Goal: Task Accomplishment & Management: Complete application form

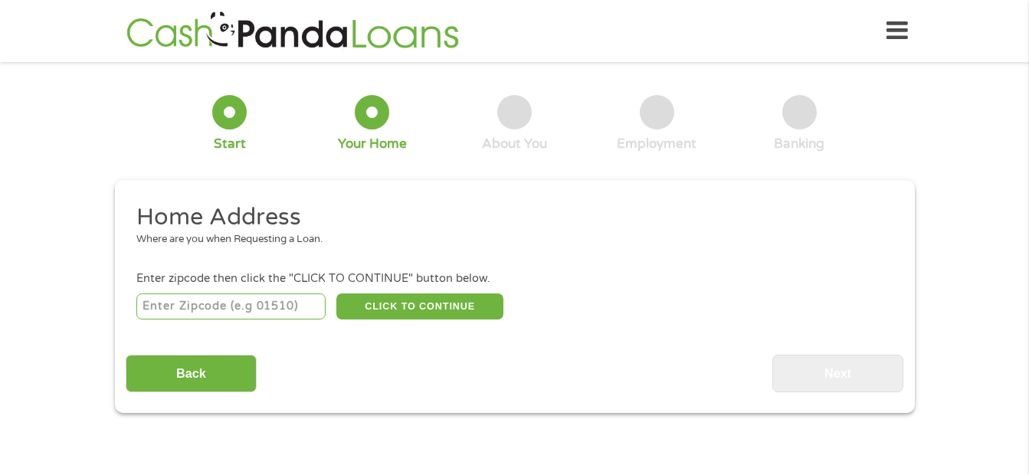
click at [248, 304] on input "number" at bounding box center [230, 306] width 189 height 26
type input "21209"
click at [545, 327] on div "Home Address Where are you when Requesting a Loan. Enter zipcode then click the…" at bounding box center [515, 297] width 778 height 190
click at [420, 304] on button "CLICK TO CONTINUE" at bounding box center [419, 306] width 167 height 26
type input "21209"
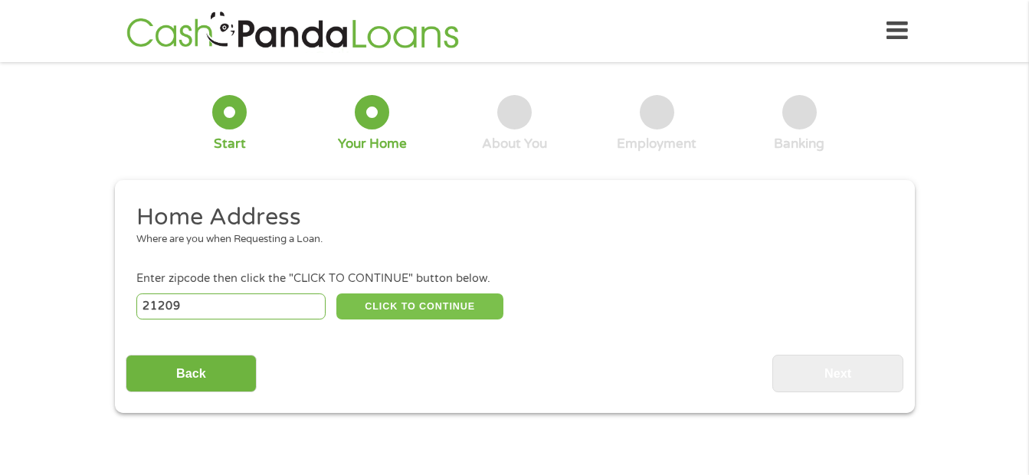
type input "[GEOGRAPHIC_DATA]"
select select "[US_STATE]"
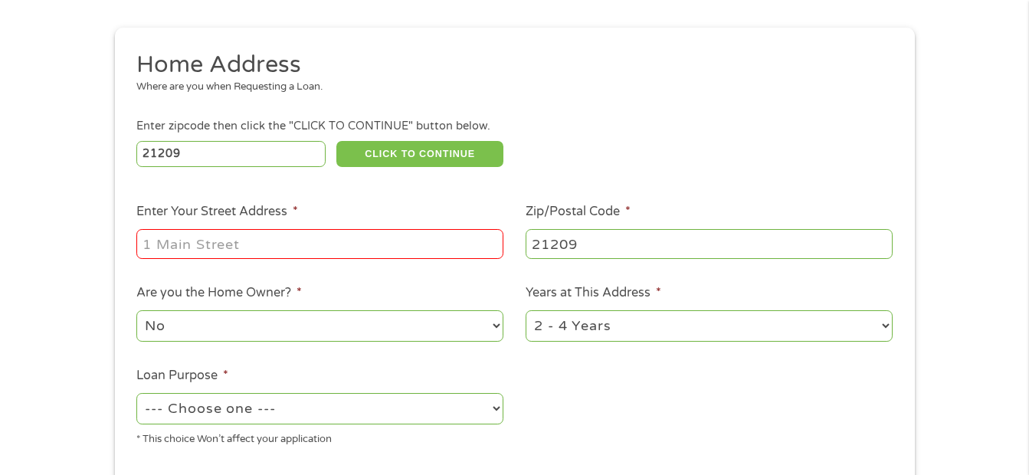
scroll to position [153, 0]
click at [384, 250] on input "Enter Your Street Address *" at bounding box center [319, 242] width 367 height 29
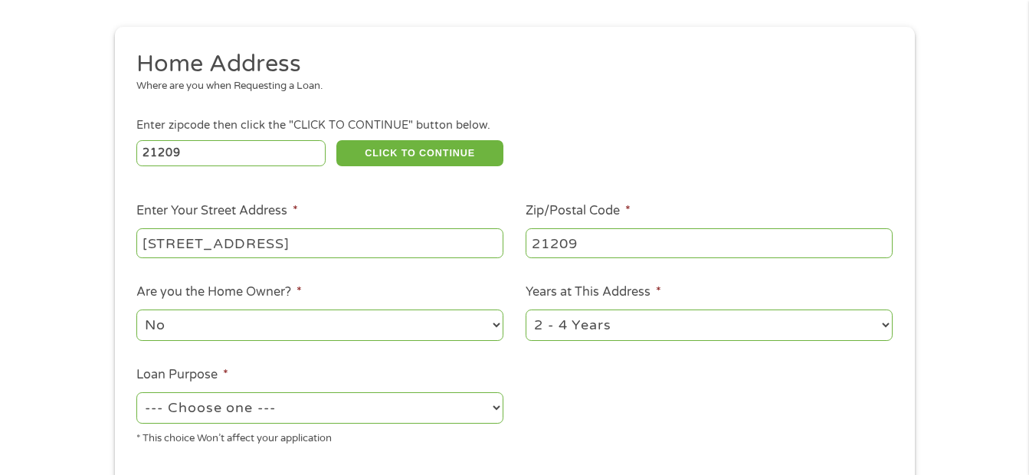
type input "[STREET_ADDRESS]"
click at [625, 152] on div "21209 CLICK TO CONTINUE Please recheck your Zipcode, it seems to be Incorrect" at bounding box center [514, 152] width 756 height 31
click at [496, 324] on select "No Yes" at bounding box center [319, 325] width 367 height 31
select select "yes"
click at [136, 310] on select "No Yes" at bounding box center [319, 325] width 367 height 31
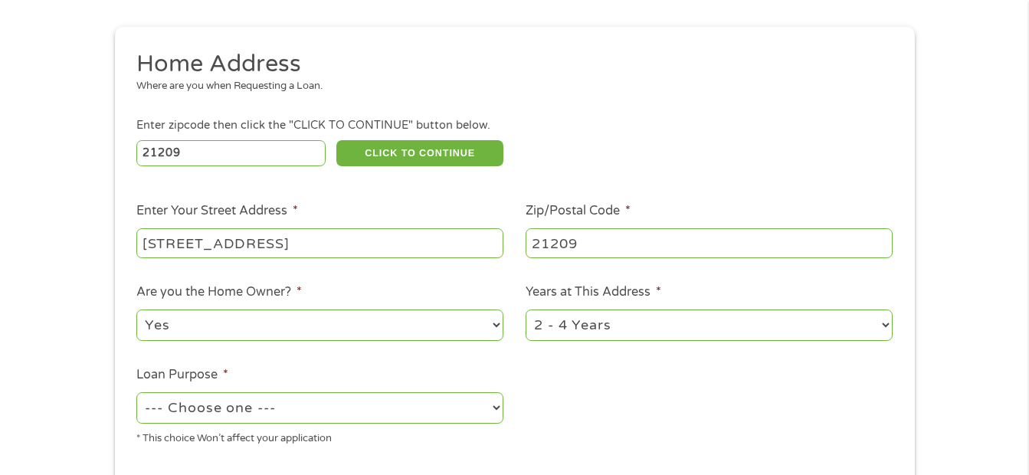
click at [887, 322] on select "1 Year or less 1 - 2 Years 2 - 4 Years Over 4 Years" at bounding box center [709, 325] width 367 height 31
select select "60months"
click at [526, 310] on select "1 Year or less 1 - 2 Years 2 - 4 Years Over 4 Years" at bounding box center [709, 325] width 367 height 31
click at [493, 409] on select "--- Choose one --- Pay Bills Debt Consolidation Home Improvement Major Purchase…" at bounding box center [319, 407] width 367 height 31
select select "other"
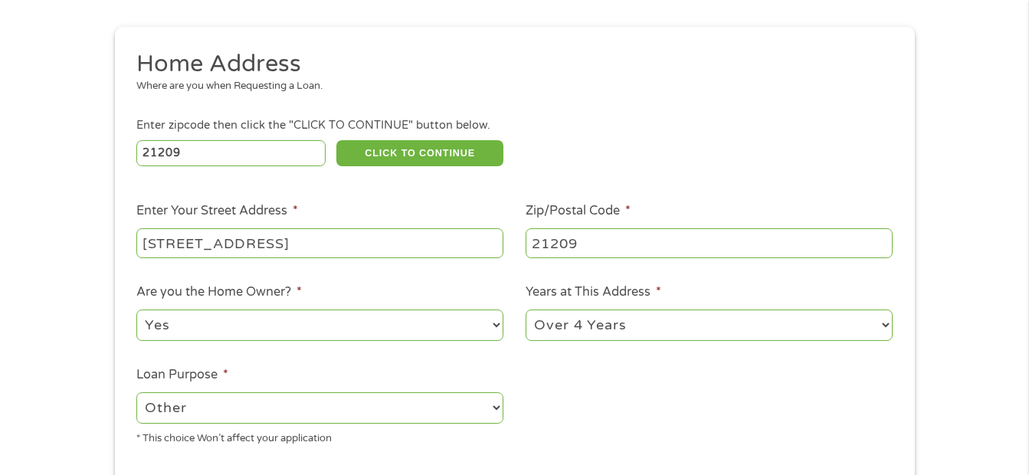
click at [136, 392] on select "--- Choose one --- Pay Bills Debt Consolidation Home Improvement Major Purchase…" at bounding box center [319, 407] width 367 height 31
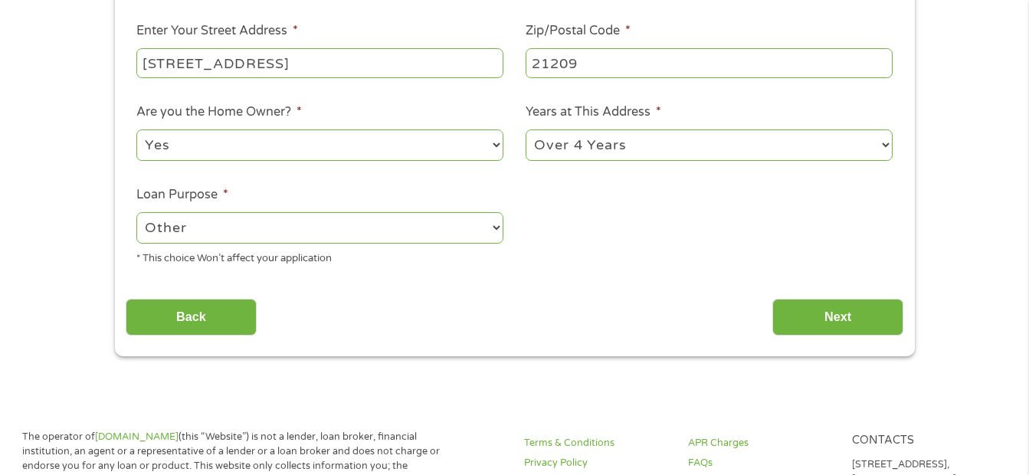
scroll to position [307, 0]
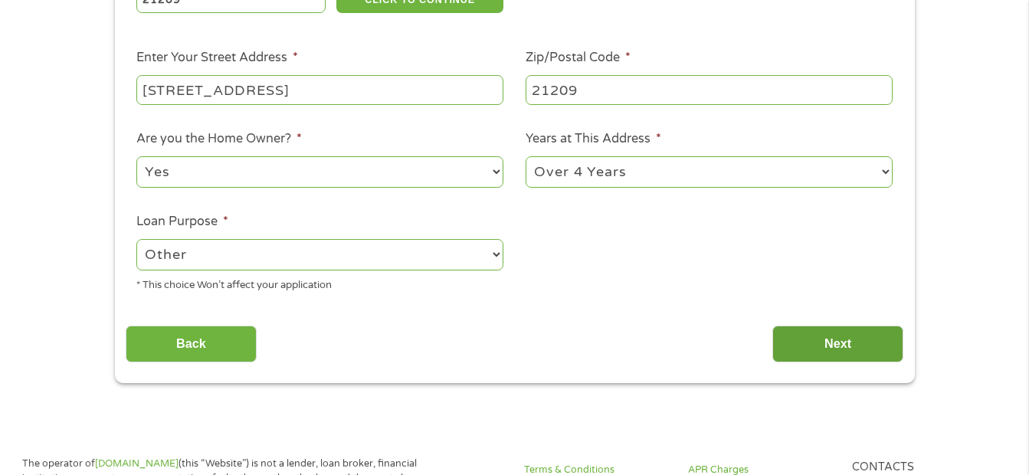
click at [824, 343] on input "Next" at bounding box center [837, 345] width 131 height 38
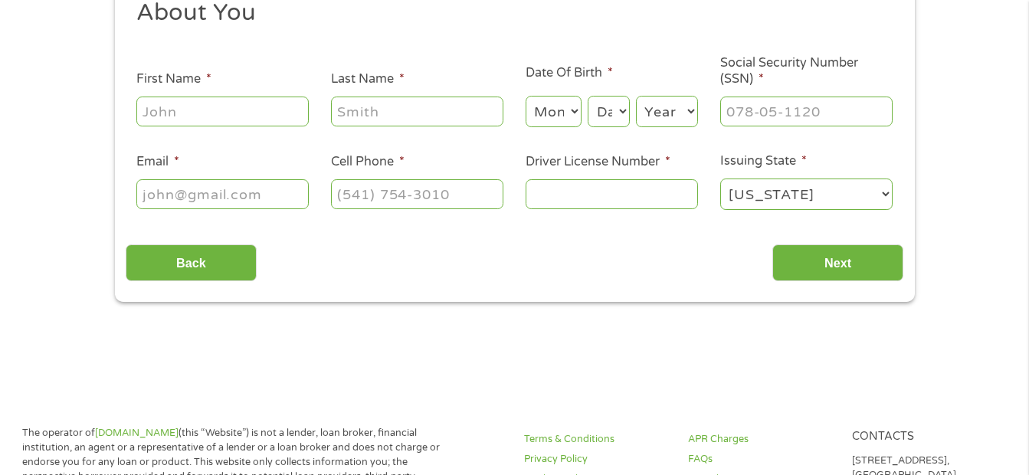
scroll to position [0, 0]
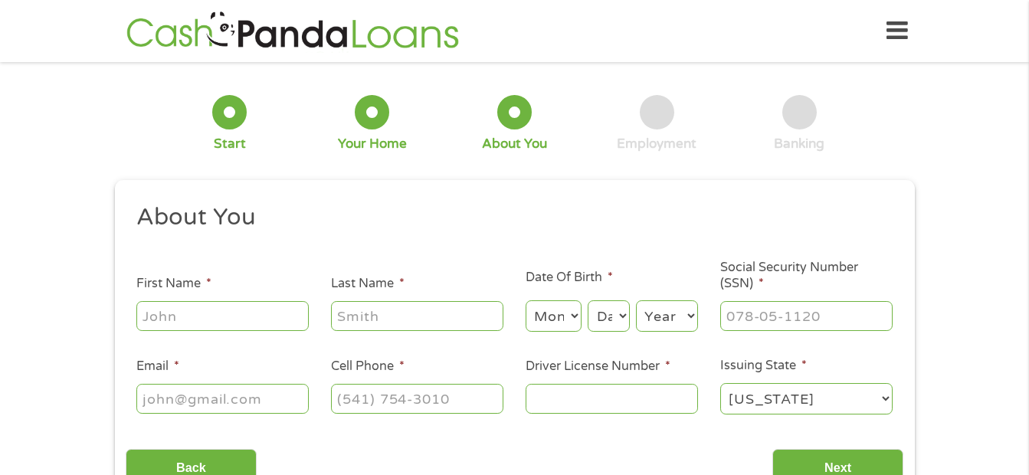
click at [299, 313] on input "First Name *" at bounding box center [222, 315] width 172 height 29
type input "[PERSON_NAME]"
select select "11"
select select "3"
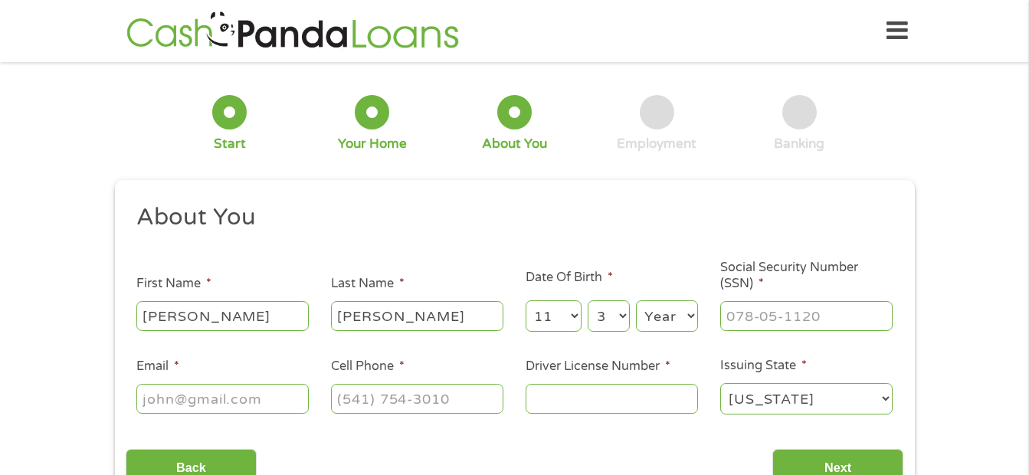
select select "1954"
type input "[EMAIL_ADDRESS][DOMAIN_NAME]"
type input "[PHONE_NUMBER]"
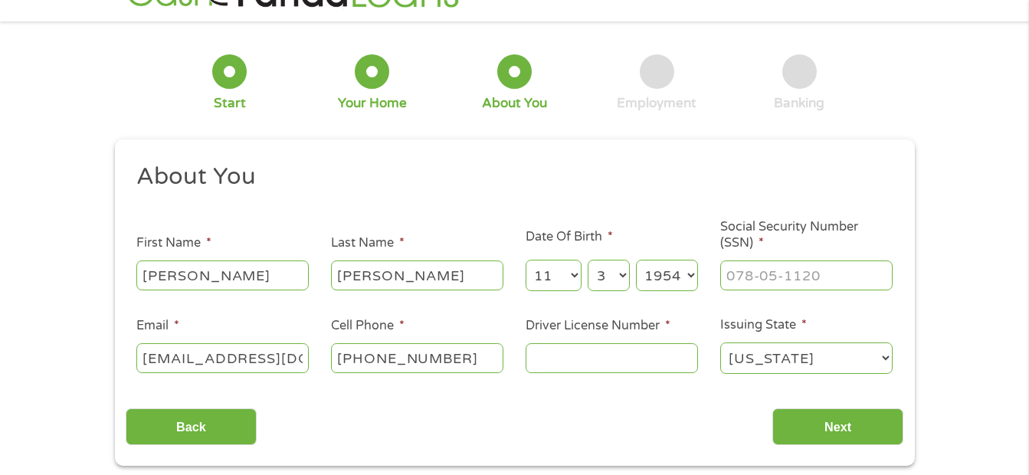
scroll to position [77, 0]
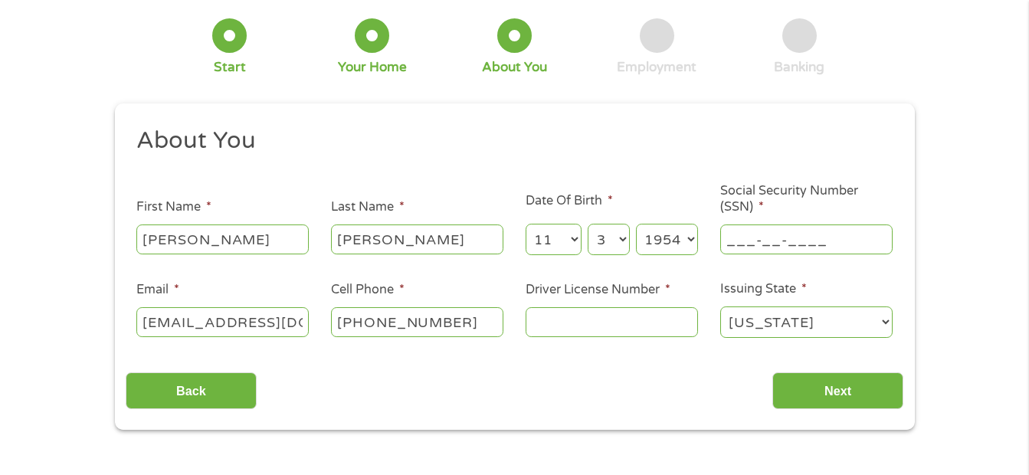
click at [837, 242] on input "___-__-____" at bounding box center [806, 239] width 172 height 29
type input "043-52-0325"
click at [206, 323] on input "[EMAIL_ADDRESS][DOMAIN_NAME]" at bounding box center [222, 321] width 172 height 29
type input "[EMAIL_ADDRESS][DOMAIN_NAME]"
click at [461, 323] on input "[PHONE_NUMBER]" at bounding box center [417, 321] width 172 height 29
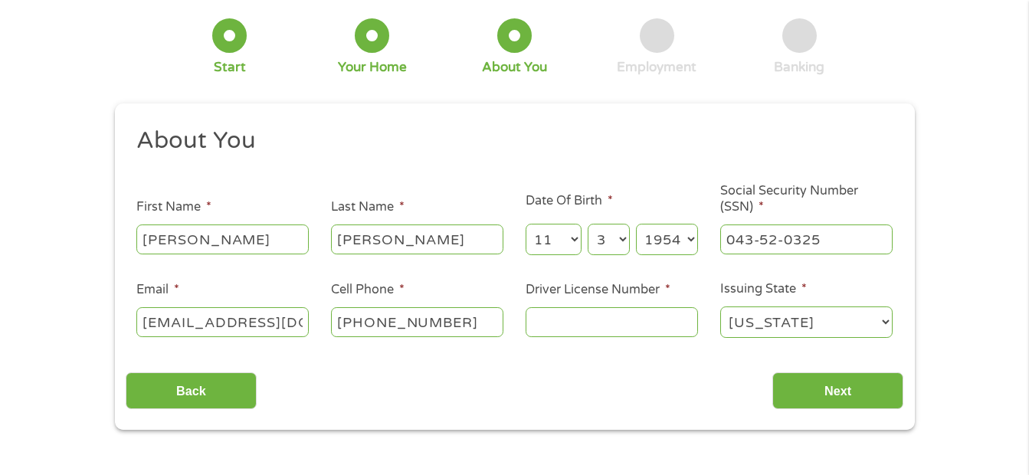
click at [571, 326] on input "Driver License Number *" at bounding box center [612, 321] width 172 height 29
type input "M620745229846"
click at [831, 386] on input "Next" at bounding box center [837, 391] width 131 height 38
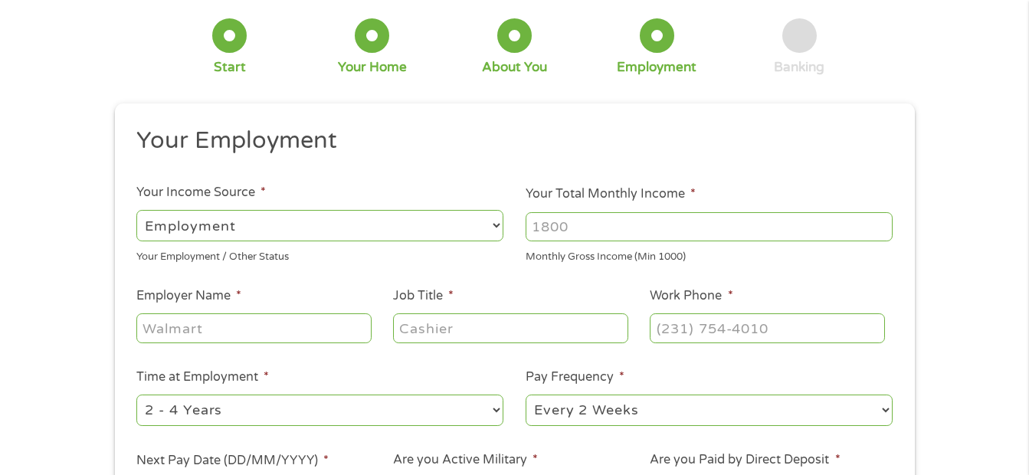
scroll to position [0, 0]
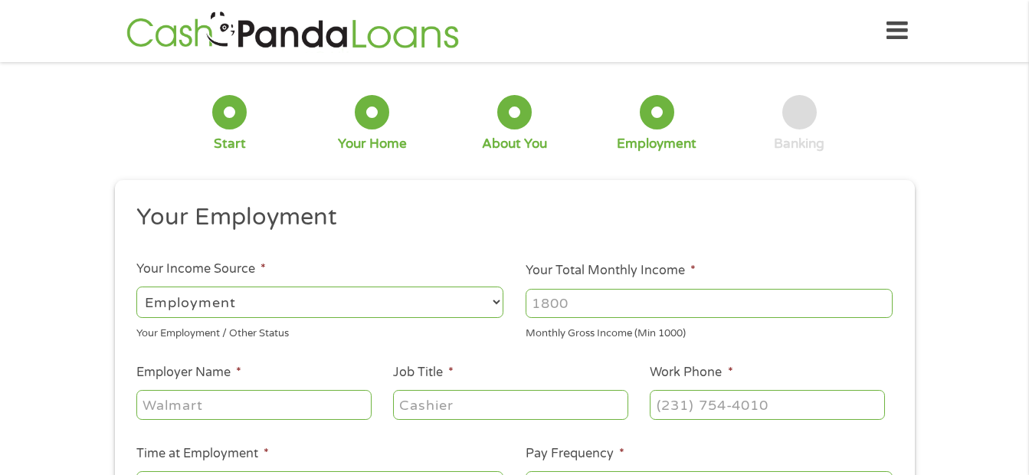
click at [497, 303] on select "--- Choose one --- Employment [DEMOGRAPHIC_DATA] Benefits" at bounding box center [319, 302] width 367 height 31
select select "benefits"
click at [136, 287] on select "--- Choose one --- Employment [DEMOGRAPHIC_DATA] Benefits" at bounding box center [319, 302] width 367 height 31
type input "Other"
type input "[PHONE_NUMBER]"
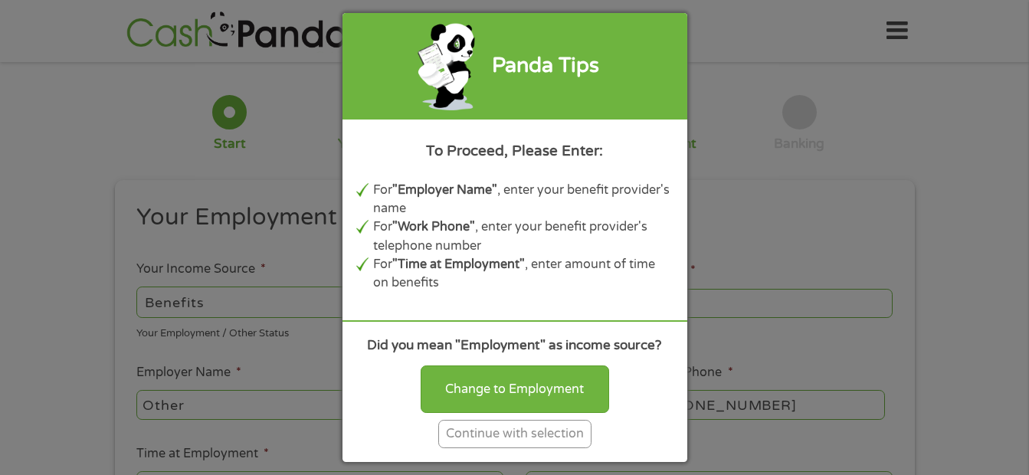
click at [530, 428] on div "Continue with selection" at bounding box center [514, 434] width 153 height 28
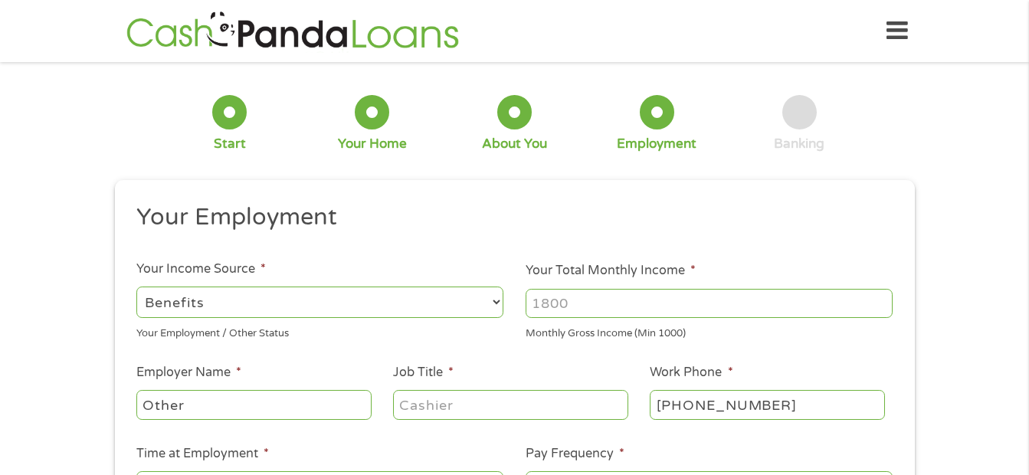
click at [603, 304] on input "Your Total Monthly Income *" at bounding box center [709, 303] width 367 height 29
click at [881, 300] on input "2001" at bounding box center [709, 303] width 367 height 29
type input "2000"
click at [880, 307] on input "2000" at bounding box center [709, 303] width 367 height 29
click at [807, 307] on input "2000" at bounding box center [709, 303] width 367 height 29
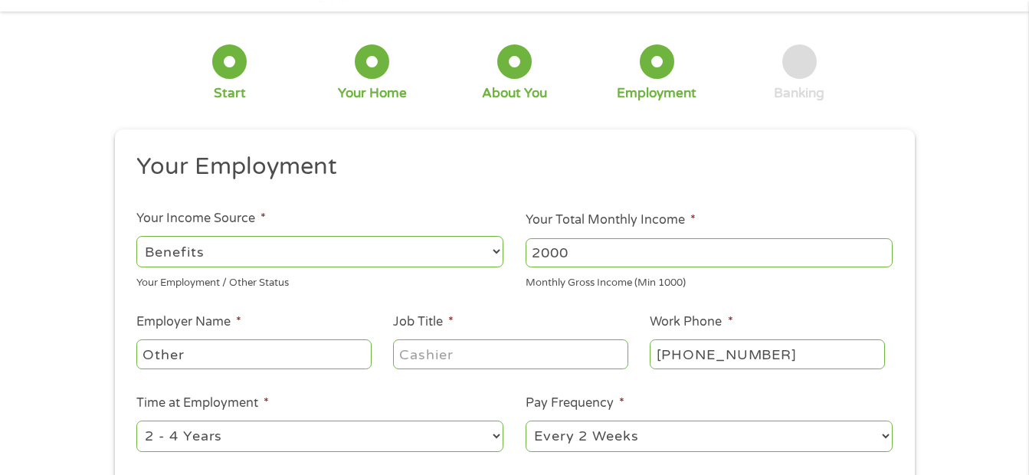
scroll to position [77, 0]
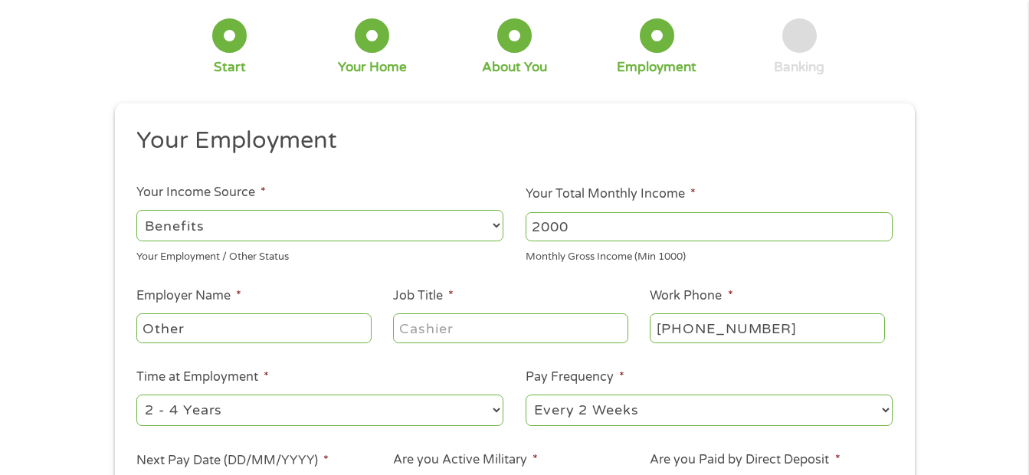
click at [521, 332] on input "Job Title *" at bounding box center [510, 327] width 234 height 29
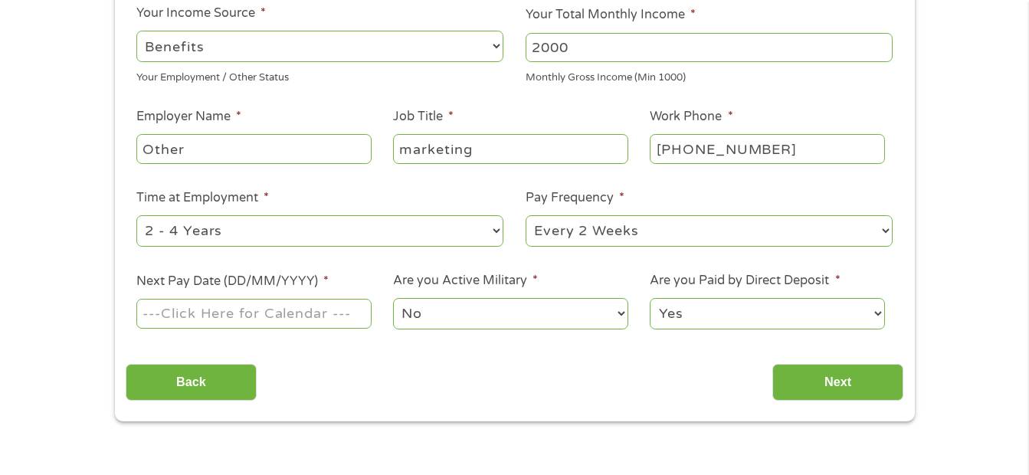
scroll to position [307, 0]
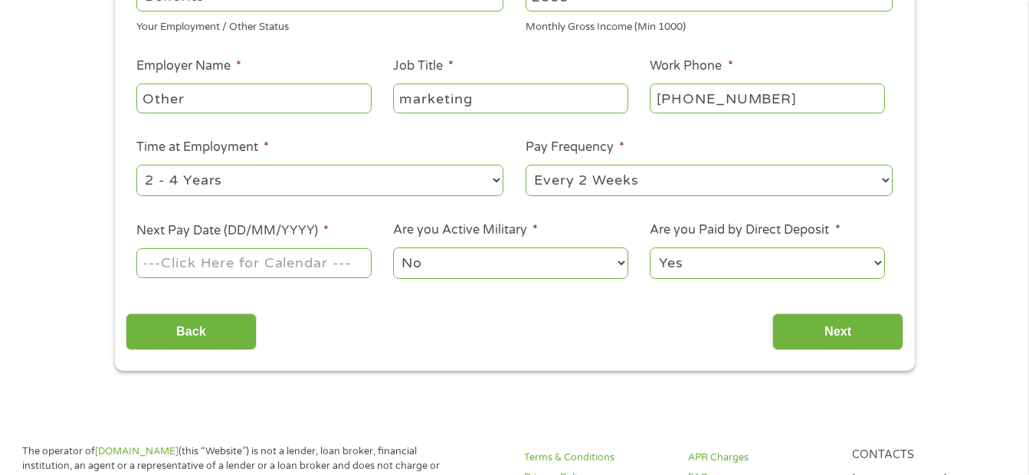
type input "marketing"
click at [497, 180] on select "--- Choose one --- 1 Year or less 1 - 2 Years 2 - 4 Years Over 4 Years" at bounding box center [319, 180] width 367 height 31
select select "60months"
click at [136, 165] on select "--- Choose one --- 1 Year or less 1 - 2 Years 2 - 4 Years Over 4 Years" at bounding box center [319, 180] width 367 height 31
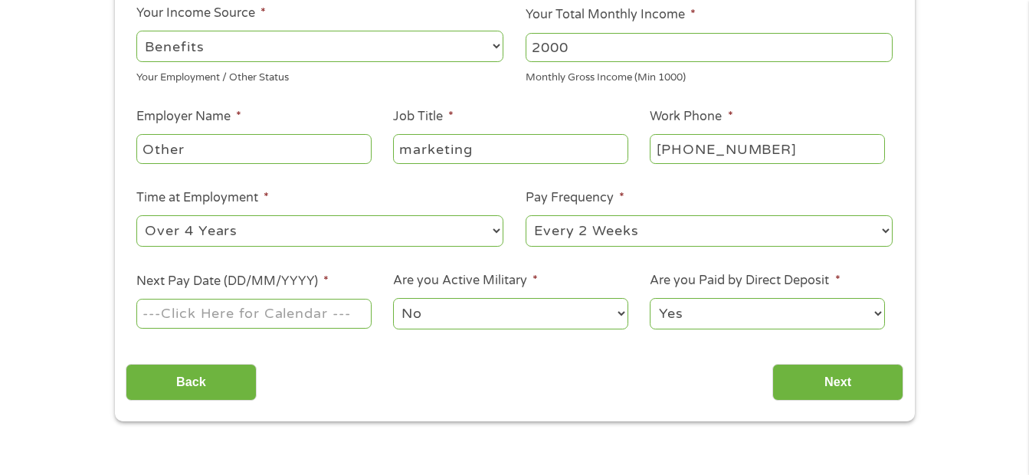
scroll to position [230, 0]
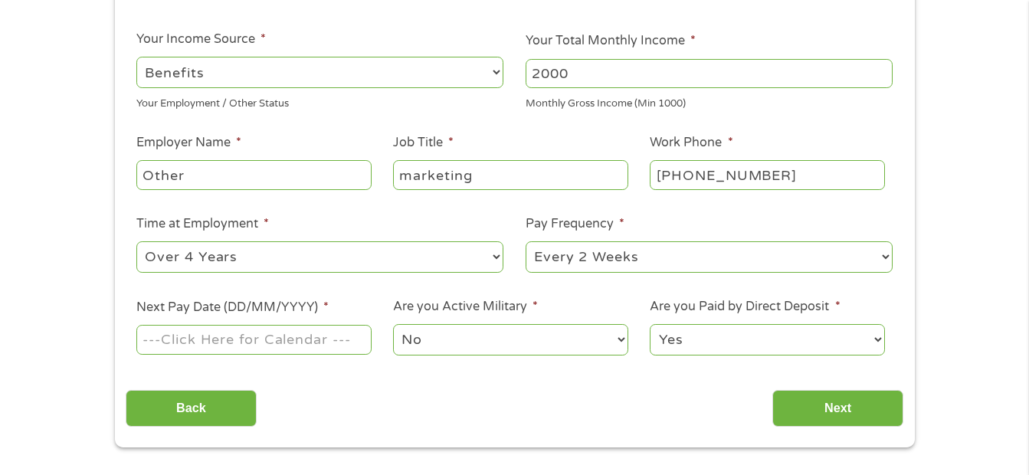
click at [349, 175] on input "Other" at bounding box center [253, 174] width 234 height 29
type input "O"
type input "JHCP"
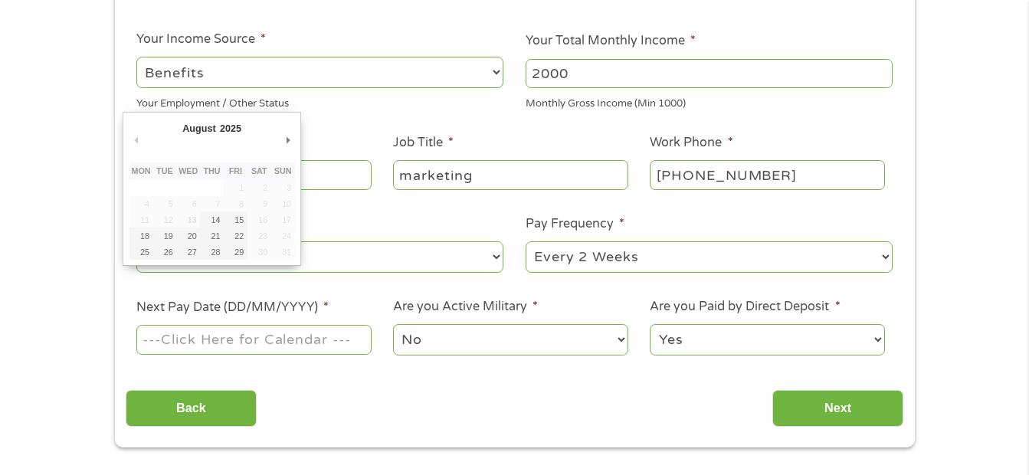
click at [344, 339] on input "Next Pay Date (DD/MM/YYYY) *" at bounding box center [253, 339] width 234 height 29
type input "[DATE]"
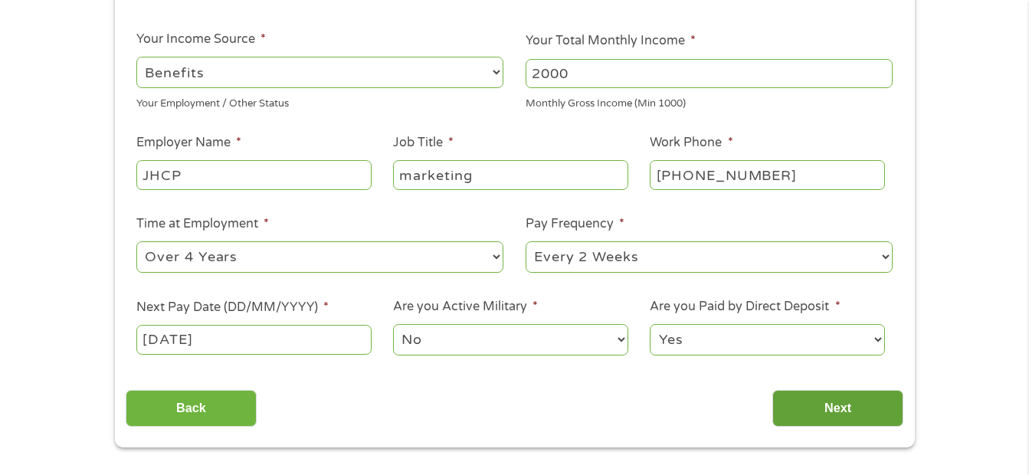
click at [850, 398] on input "Next" at bounding box center [837, 409] width 131 height 38
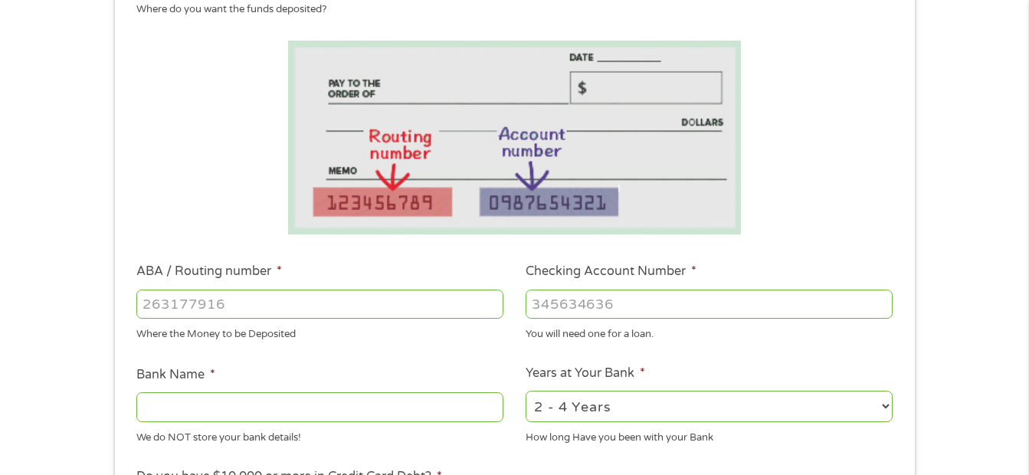
click at [303, 296] on input "ABA / Routing number *" at bounding box center [319, 304] width 367 height 29
type input "055003201"
type input "[PERSON_NAME] FARGO BANK"
type input "055003201"
click at [635, 304] on input "Checking Account Number *" at bounding box center [709, 304] width 367 height 29
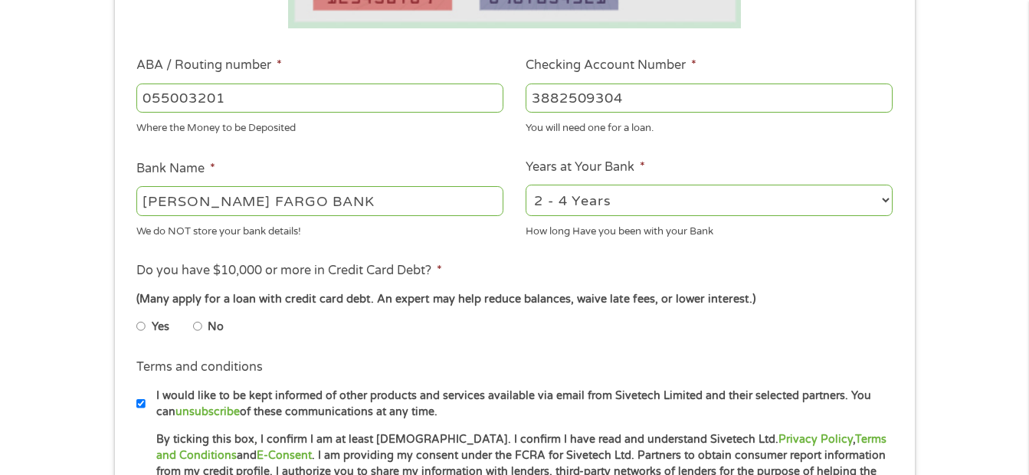
scroll to position [536, 0]
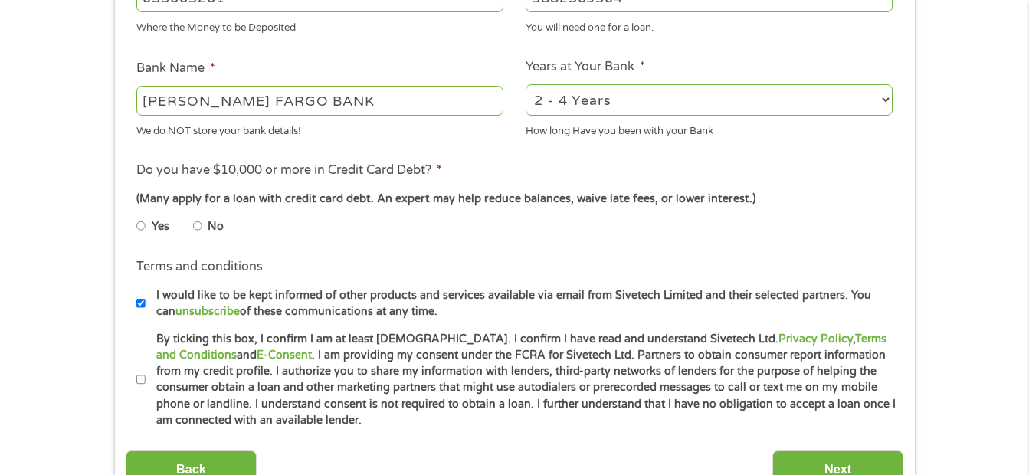
type input "3882509304"
click at [199, 227] on input "No" at bounding box center [197, 226] width 9 height 25
radio input "true"
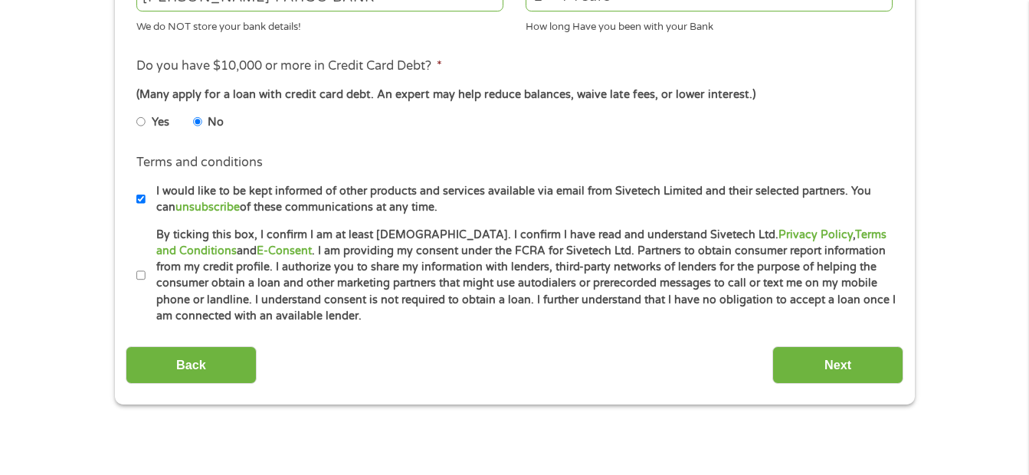
scroll to position [690, 0]
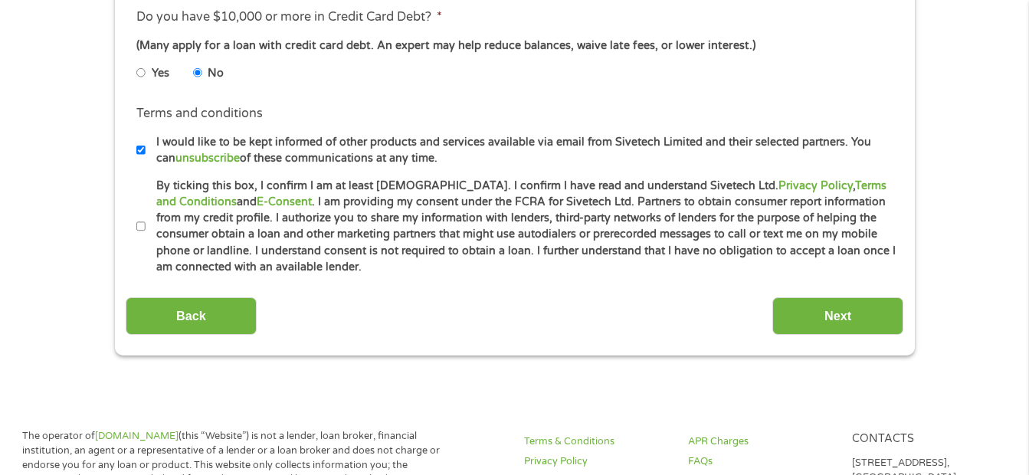
click at [137, 224] on input "By ticking this box, I confirm I am at least [DEMOGRAPHIC_DATA]. I confirm I ha…" at bounding box center [140, 227] width 9 height 25
checkbox input "true"
click at [802, 306] on input "Next" at bounding box center [837, 316] width 131 height 38
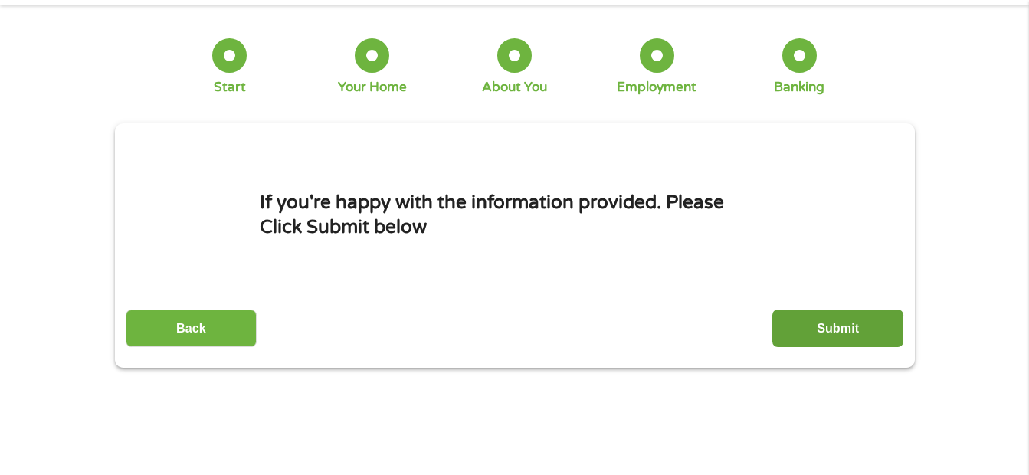
scroll to position [6, 6]
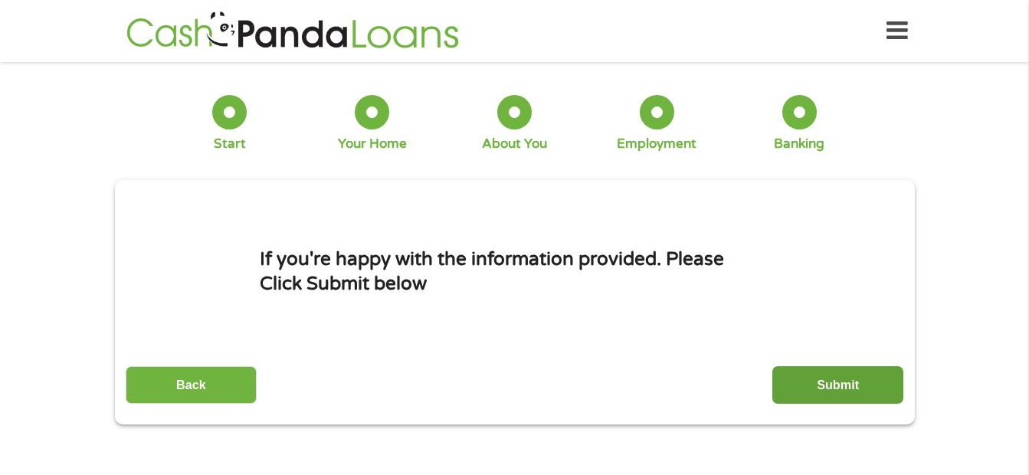
click at [843, 378] on input "Submit" at bounding box center [837, 385] width 131 height 38
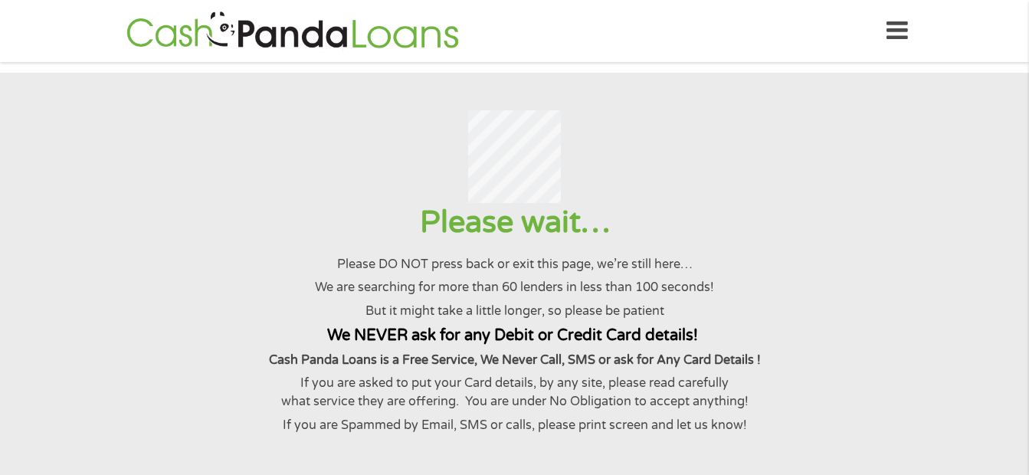
click at [797, 284] on div "Please wait… Please DO NOT press back or exit this page, we’re still here… We a…" at bounding box center [514, 318] width 992 height 231
